Goal: Task Accomplishment & Management: Use online tool/utility

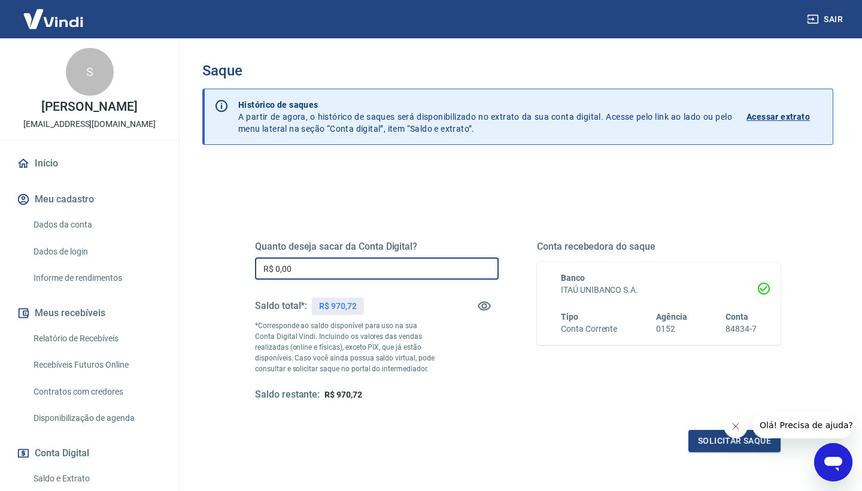
click at [308, 268] on input "R$ 0,00" at bounding box center [377, 268] width 244 height 22
type input "R$ 970,72"
click at [710, 439] on button "Solicitar saque" at bounding box center [735, 441] width 92 height 22
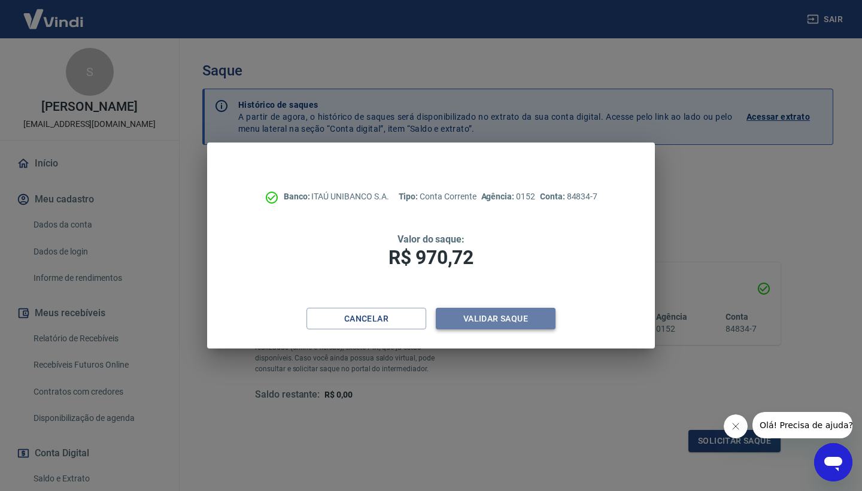
click at [534, 322] on button "Validar saque" at bounding box center [496, 319] width 120 height 22
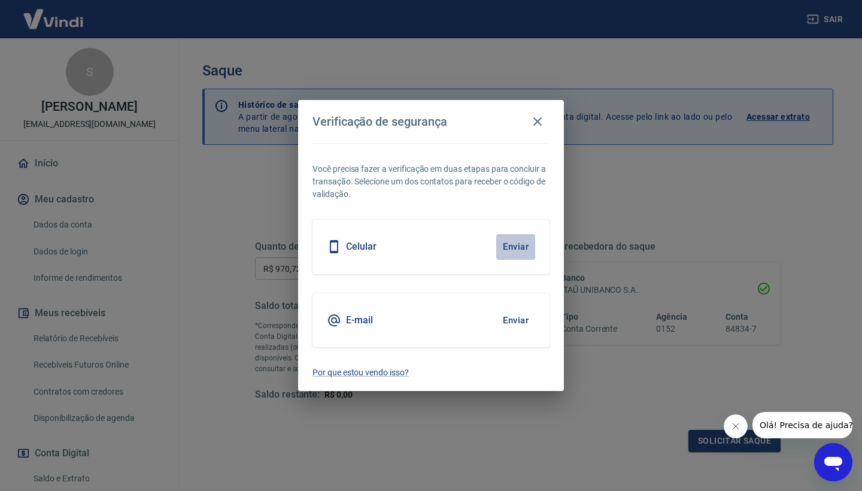
click at [513, 241] on button "Enviar" at bounding box center [515, 246] width 39 height 25
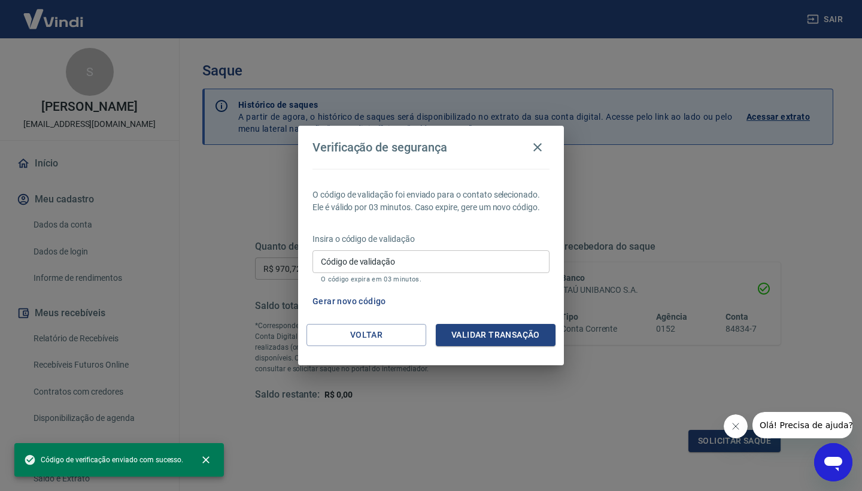
click at [475, 259] on input "Código de validação" at bounding box center [431, 261] width 237 height 22
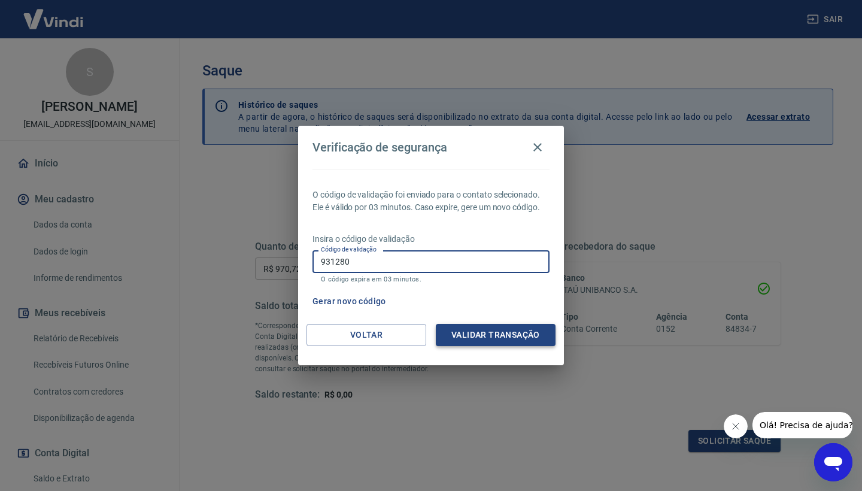
type input "931280"
click at [505, 335] on button "Validar transação" at bounding box center [496, 335] width 120 height 22
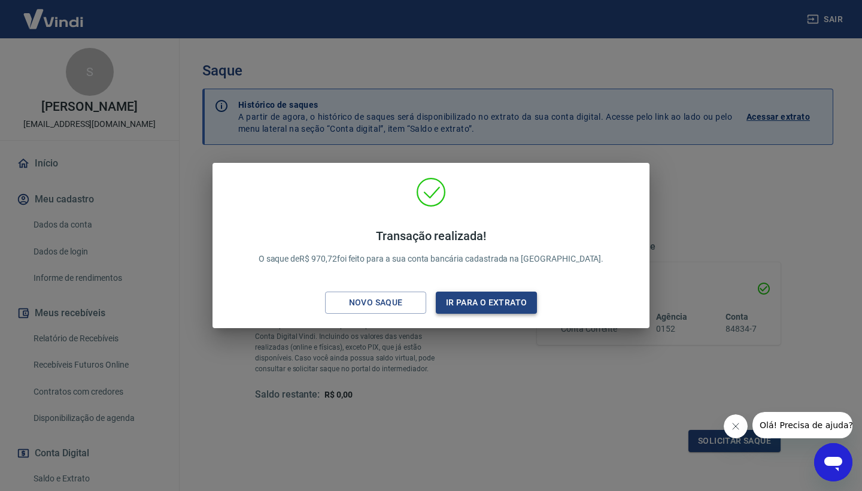
click at [512, 307] on button "Ir para o extrato" at bounding box center [486, 303] width 101 height 22
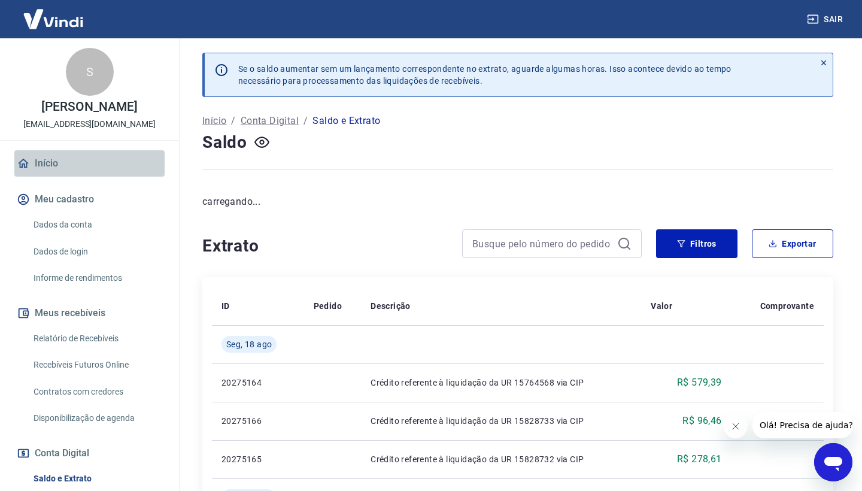
click at [36, 175] on link "Início" at bounding box center [89, 163] width 150 height 26
